Goal: Share content

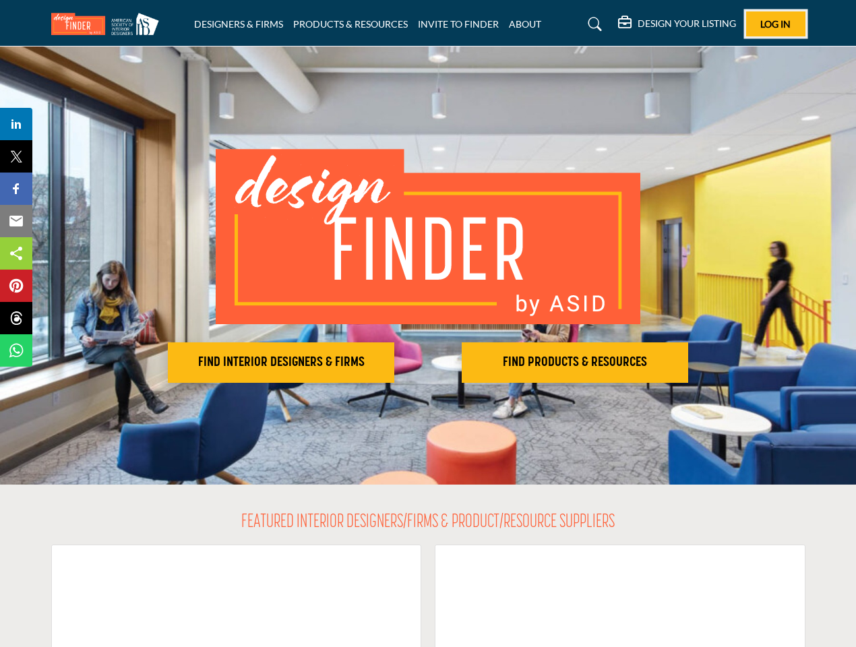
click at [776, 24] on span "Log In" at bounding box center [775, 23] width 30 height 11
click at [281, 363] on h2 "FIND INTERIOR DESIGNERS & FIRMS" at bounding box center [281, 363] width 218 height 16
click at [575, 363] on h2 "FIND PRODUCTS & RESOURCES" at bounding box center [575, 363] width 218 height 16
click at [16, 124] on span "Share" at bounding box center [22, 124] width 38 height 16
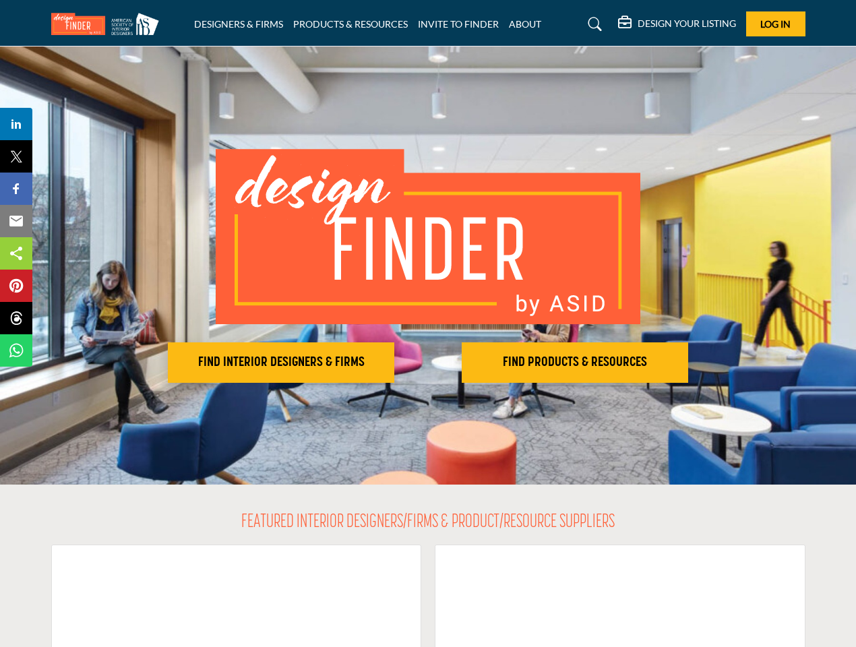
click at [16, 156] on span "Tweet" at bounding box center [22, 156] width 38 height 16
click at [16, 189] on span "Share" at bounding box center [22, 189] width 38 height 16
click at [16, 221] on span "Email" at bounding box center [21, 221] width 37 height 16
click at [16, 253] on span "Share" at bounding box center [22, 253] width 38 height 16
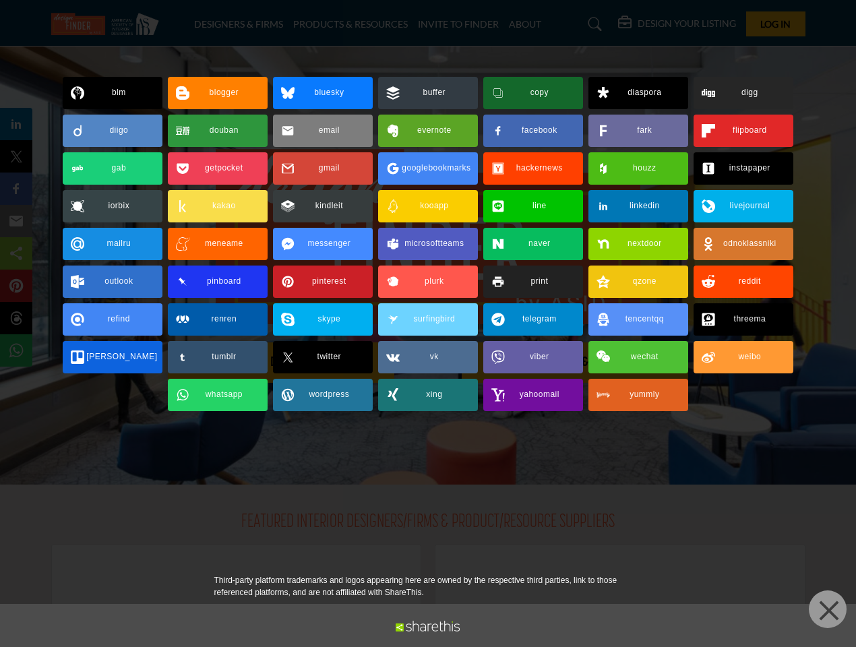
click at [16, 286] on span "Pin" at bounding box center [15, 286] width 25 height 16
